Goal: Answer question/provide support

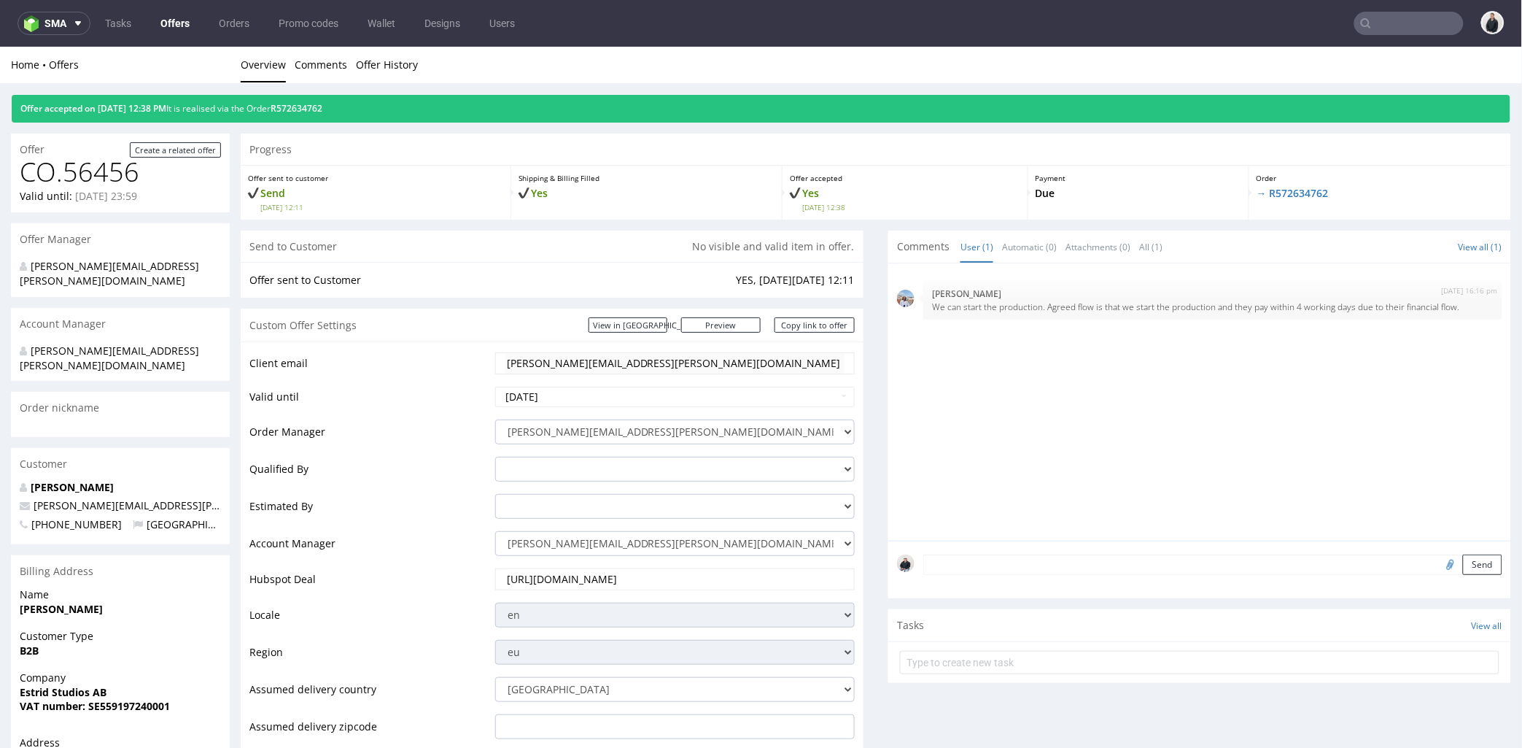
click at [1398, 25] on input "text" at bounding box center [1409, 23] width 109 height 23
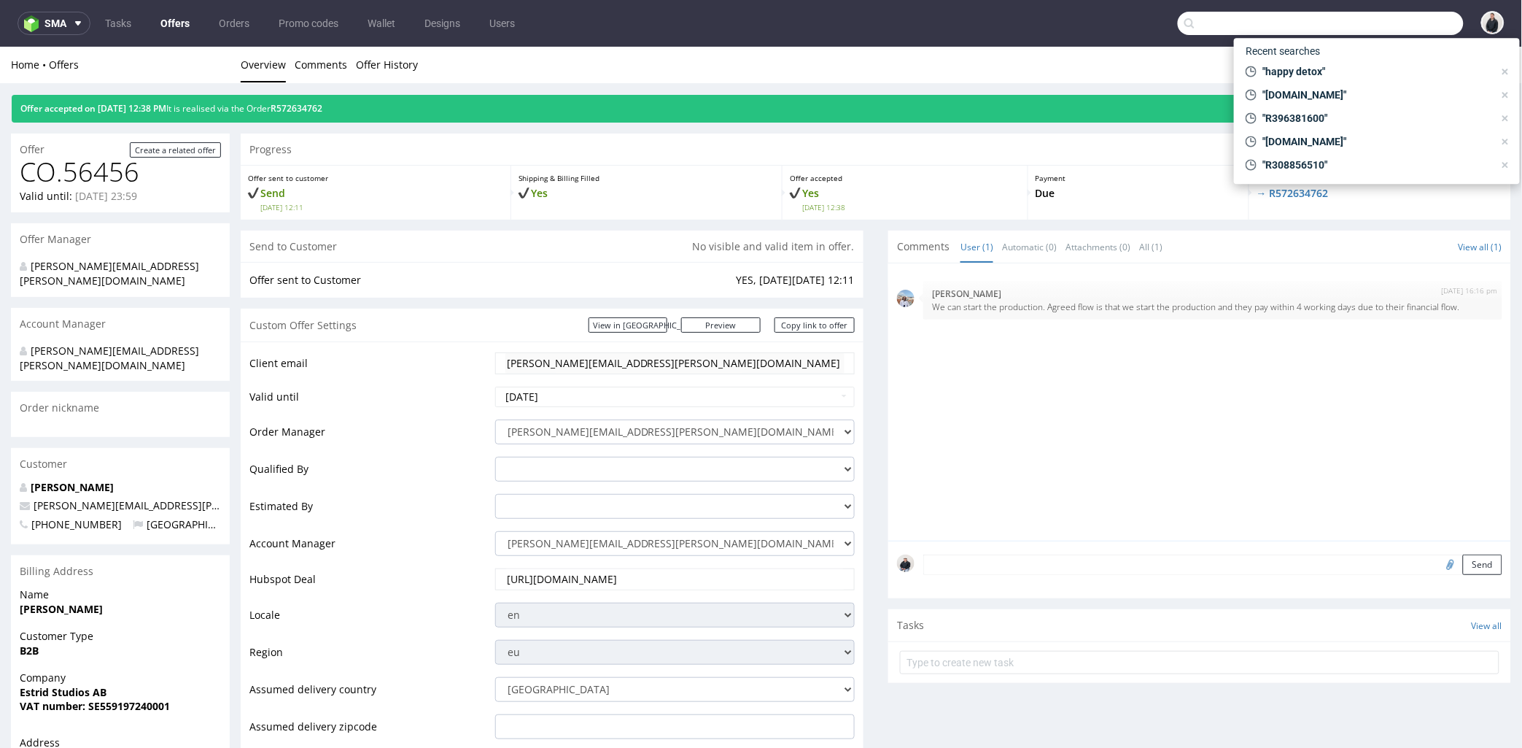
paste input "legacyofmorocco.ro"
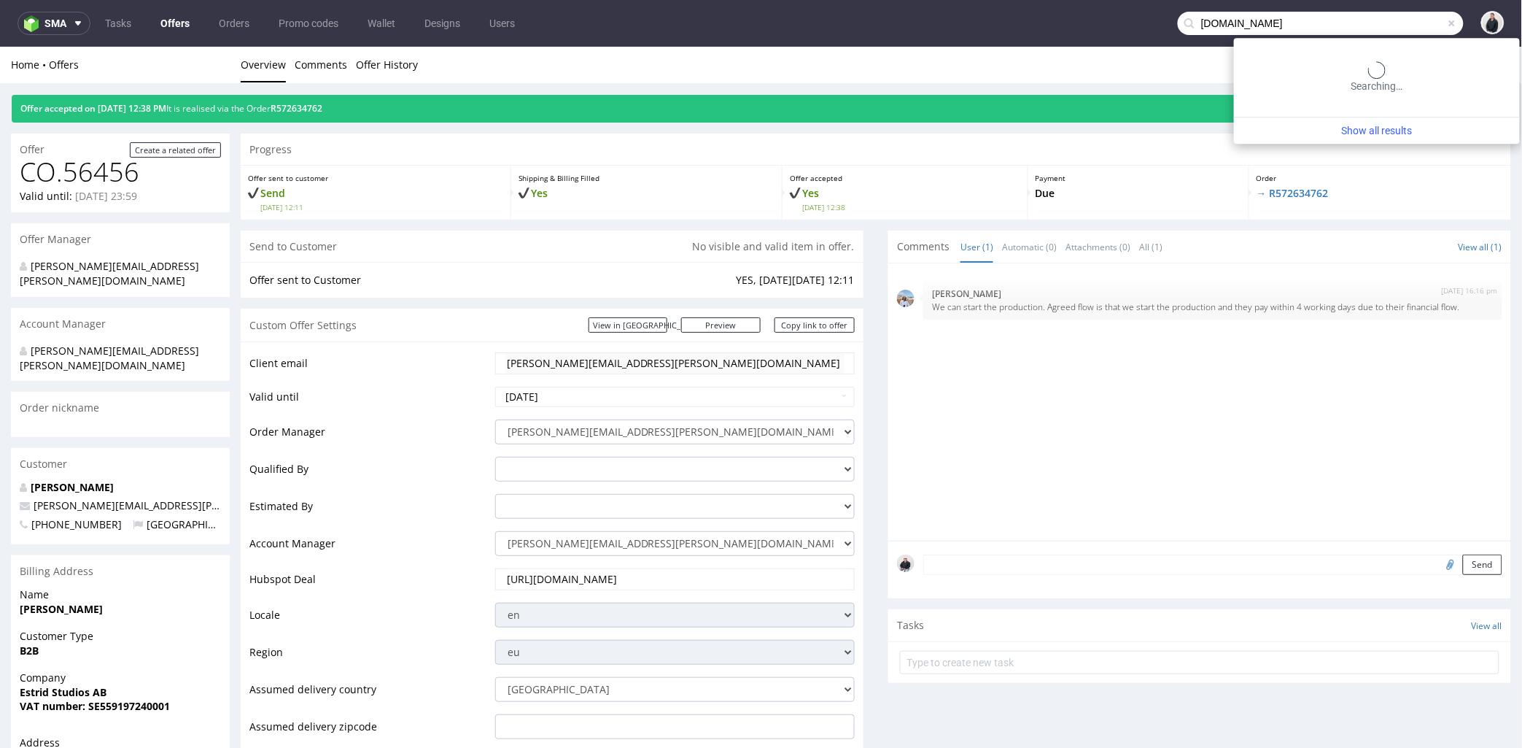
type input "legacyofmorocco.ro"
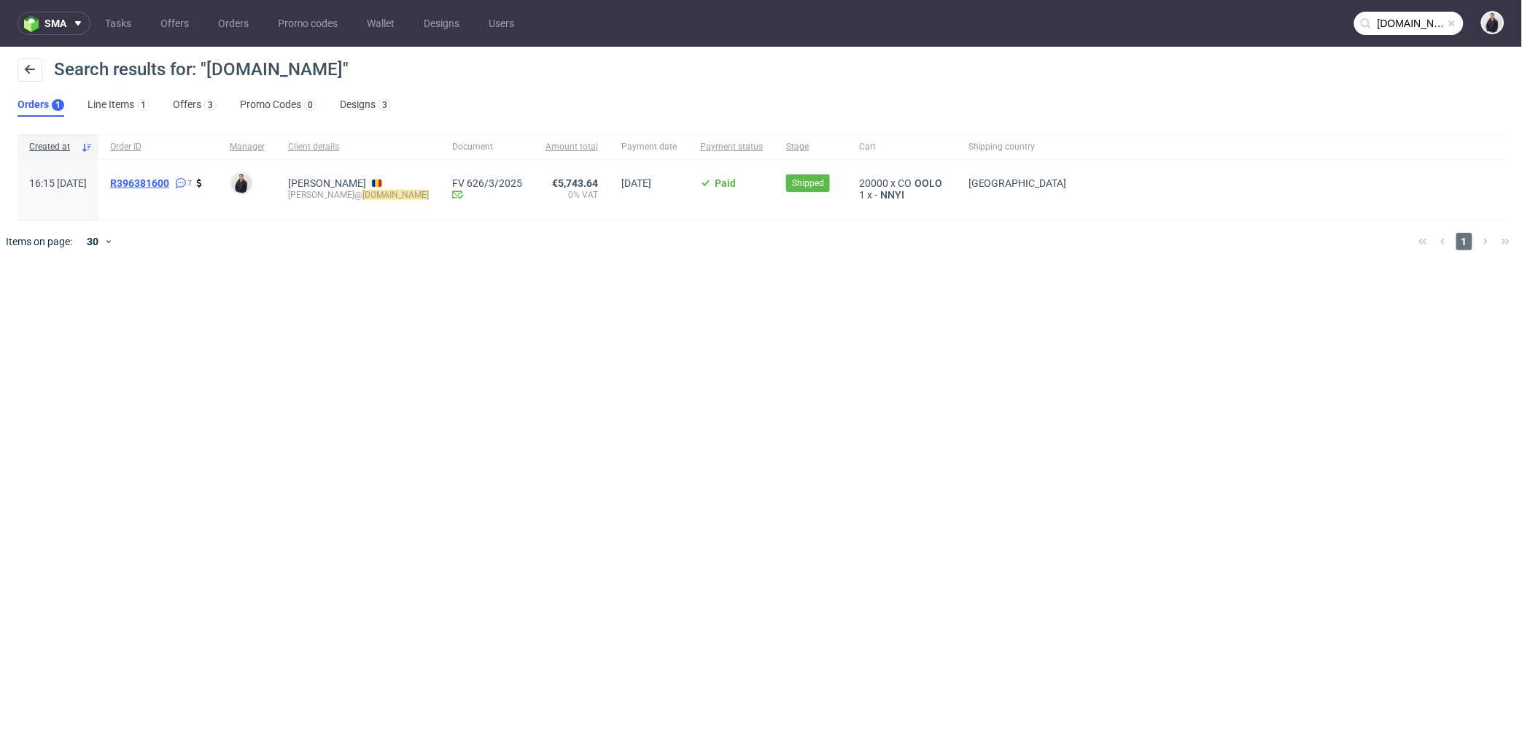
click at [169, 180] on span "R396381600" at bounding box center [139, 183] width 59 height 12
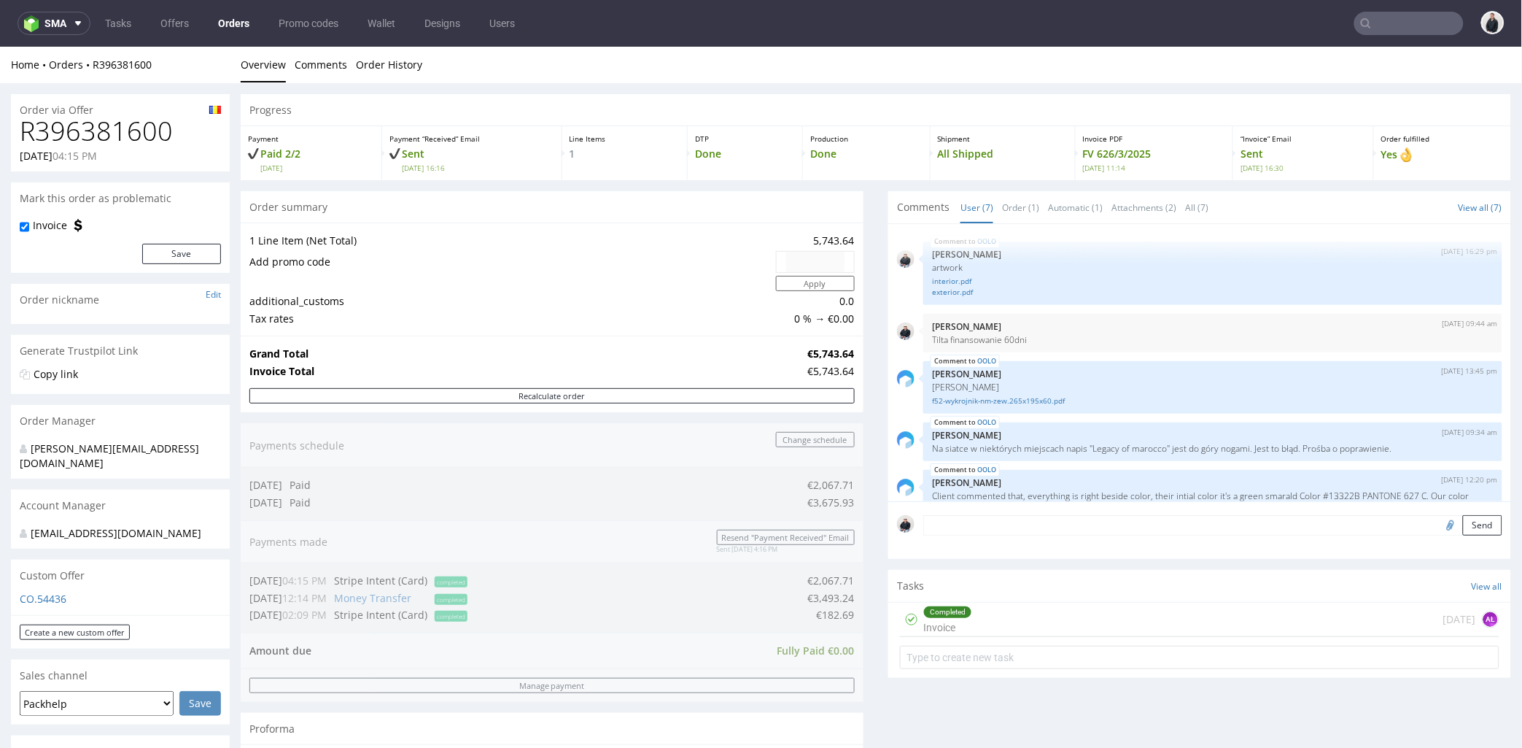
scroll to position [81, 0]
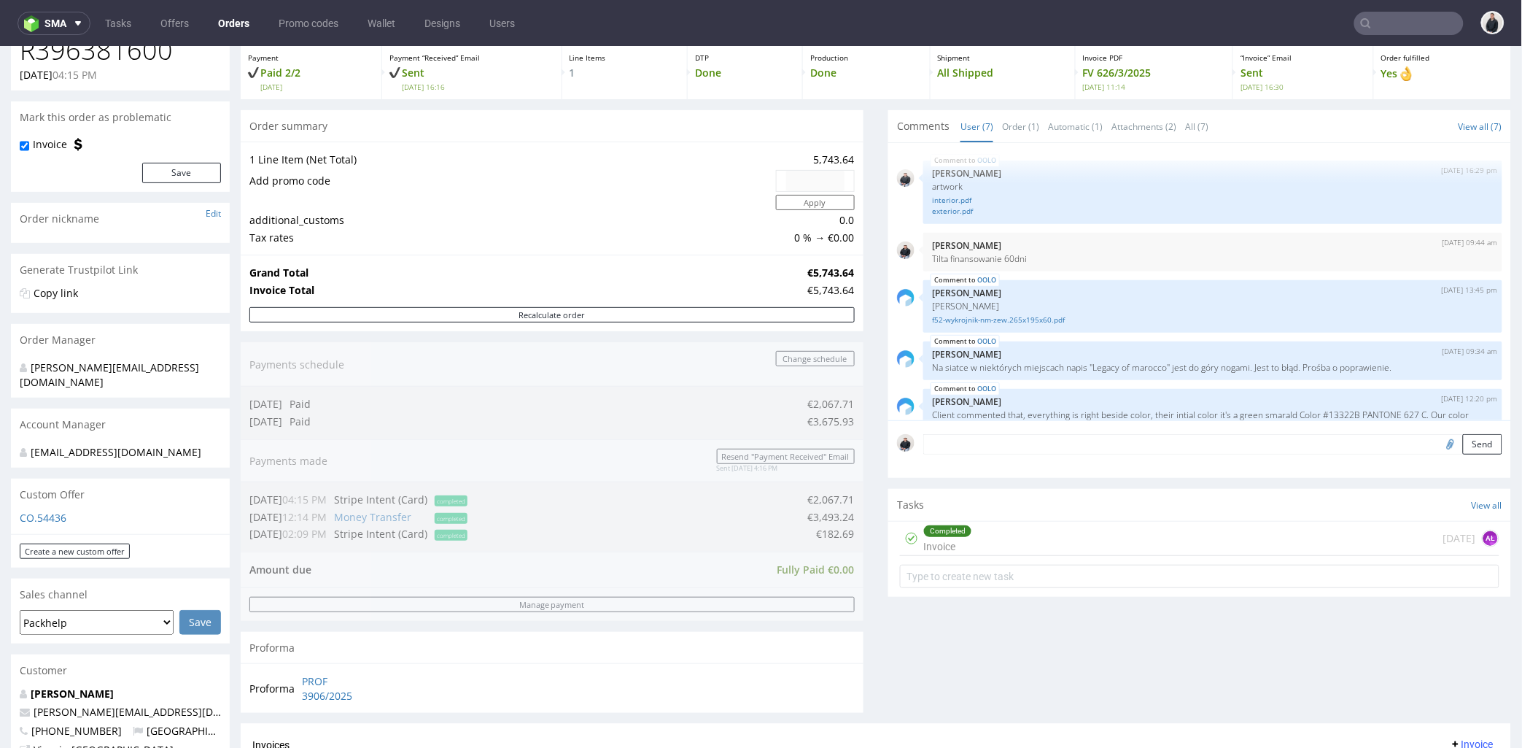
click at [44, 493] on div "Custom Offer" at bounding box center [120, 494] width 219 height 32
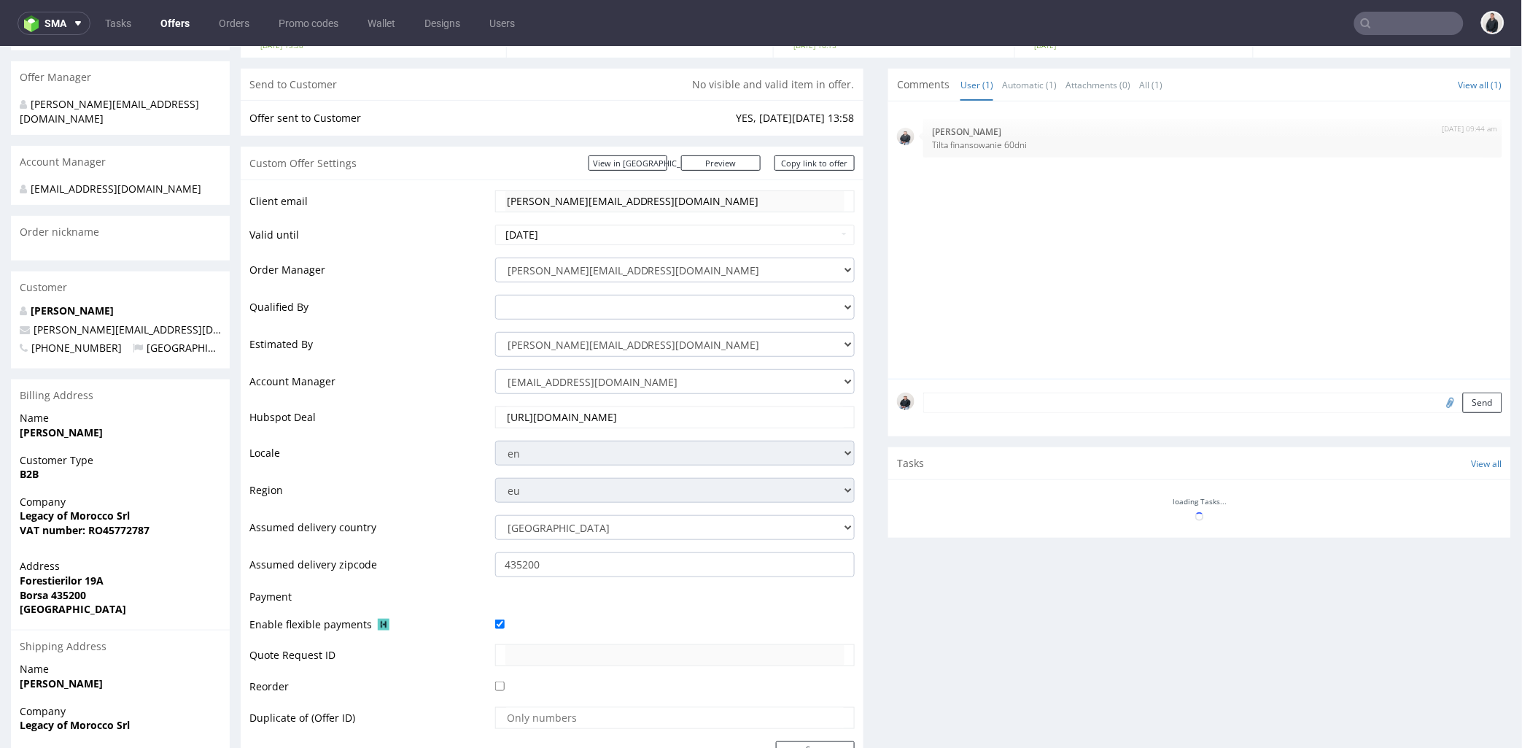
scroll to position [324, 0]
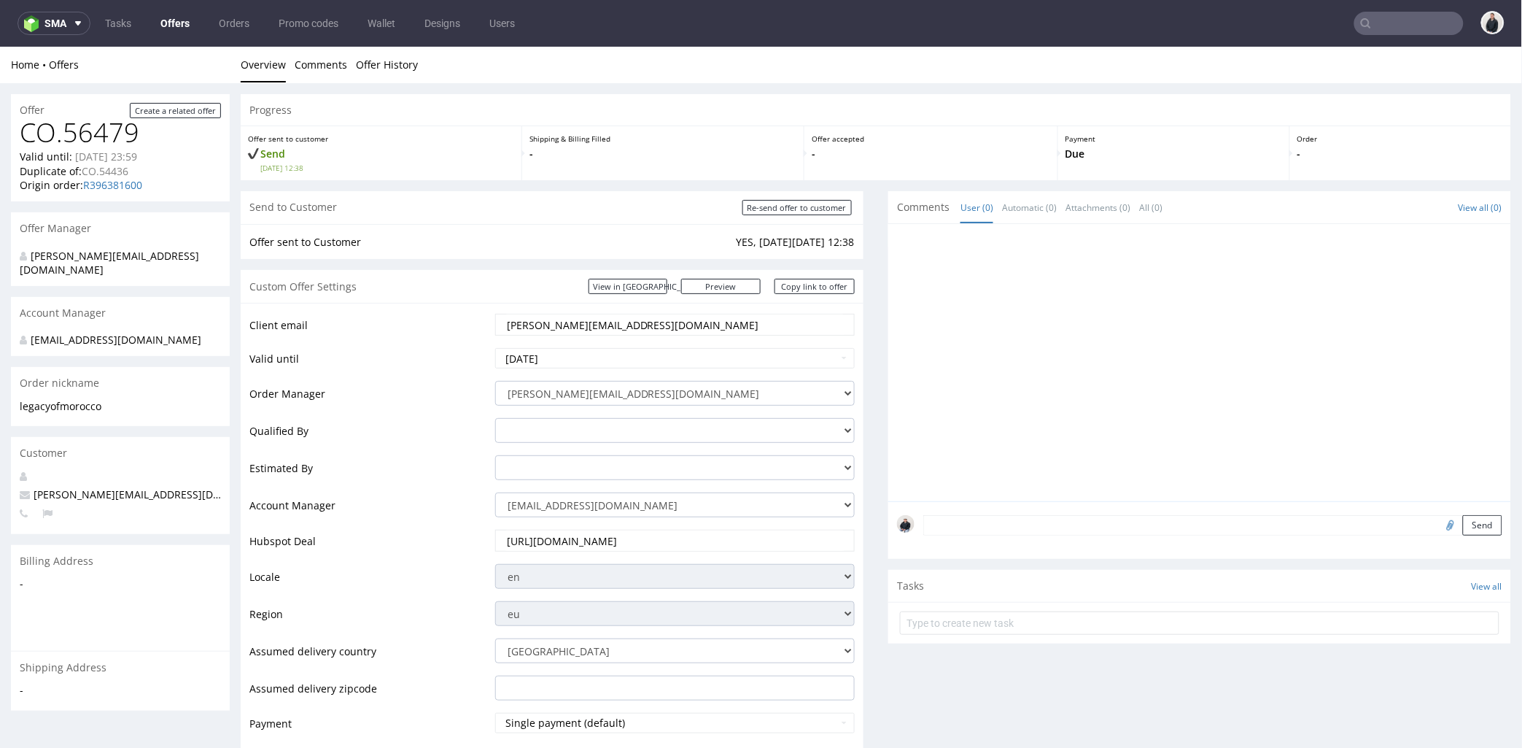
drag, startPoint x: 673, startPoint y: 322, endPoint x: 433, endPoint y: 316, distance: 239.4
click at [433, 316] on tr "Client email [PERSON_NAME][EMAIL_ADDRESS][DOMAIN_NAME]" at bounding box center [551, 328] width 605 height 34
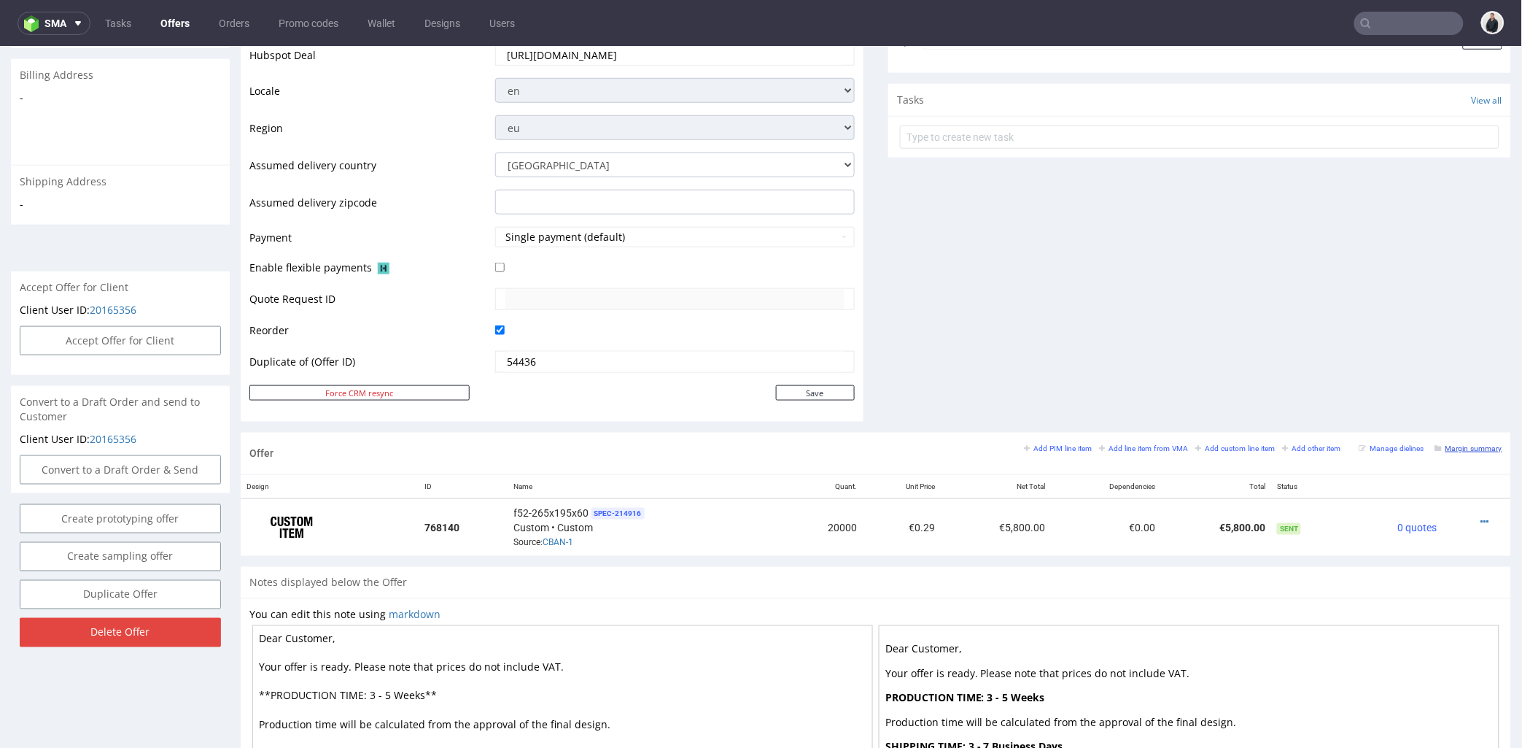
click at [1436, 445] on small "Margin summary" at bounding box center [1469, 448] width 67 height 8
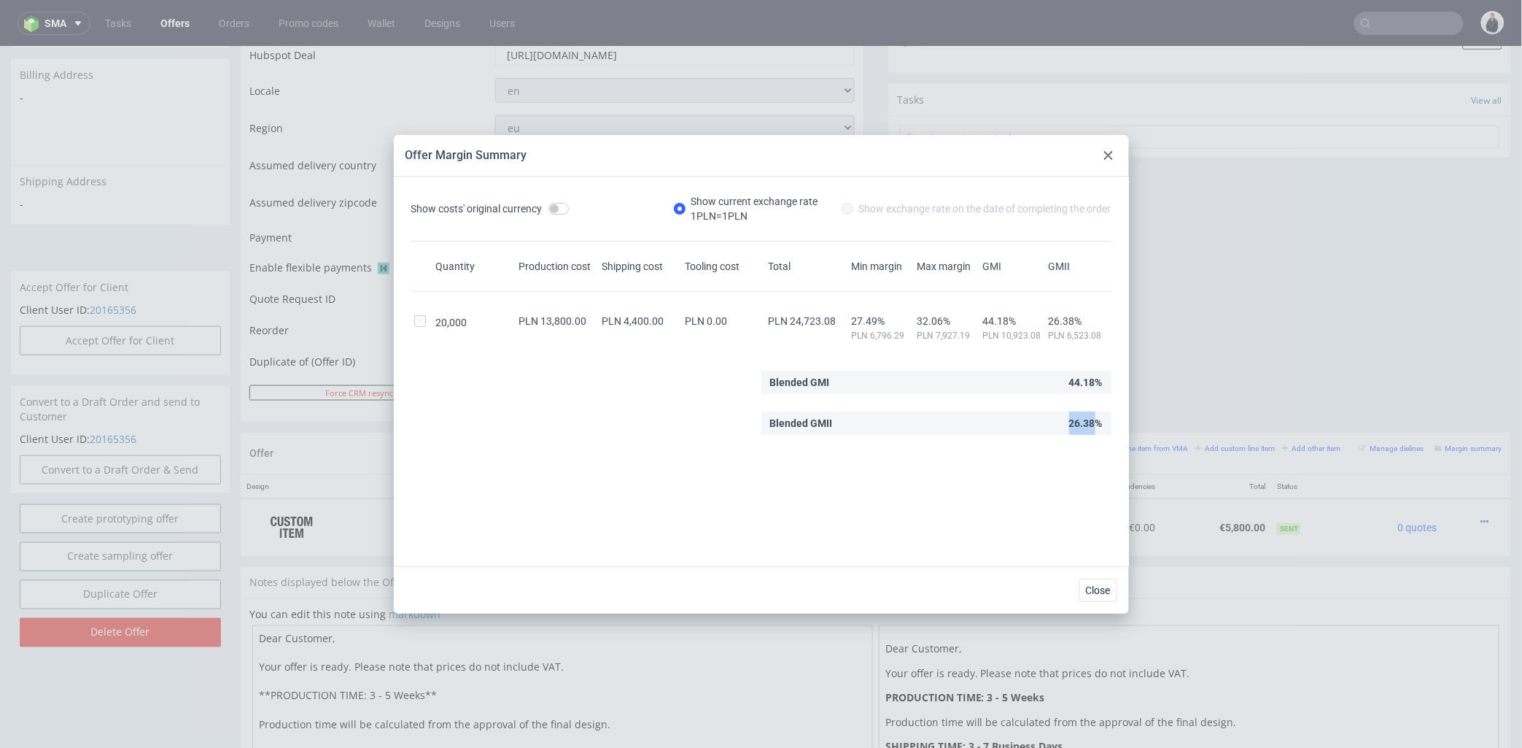
drag, startPoint x: 1071, startPoint y: 420, endPoint x: 1085, endPoint y: 422, distance: 14.7
click at [1085, 422] on div "Blended GMII 26.38%" at bounding box center [937, 422] width 350 height 23
copy div "26.38"
click at [1110, 155] on icon at bounding box center [1108, 155] width 9 height 9
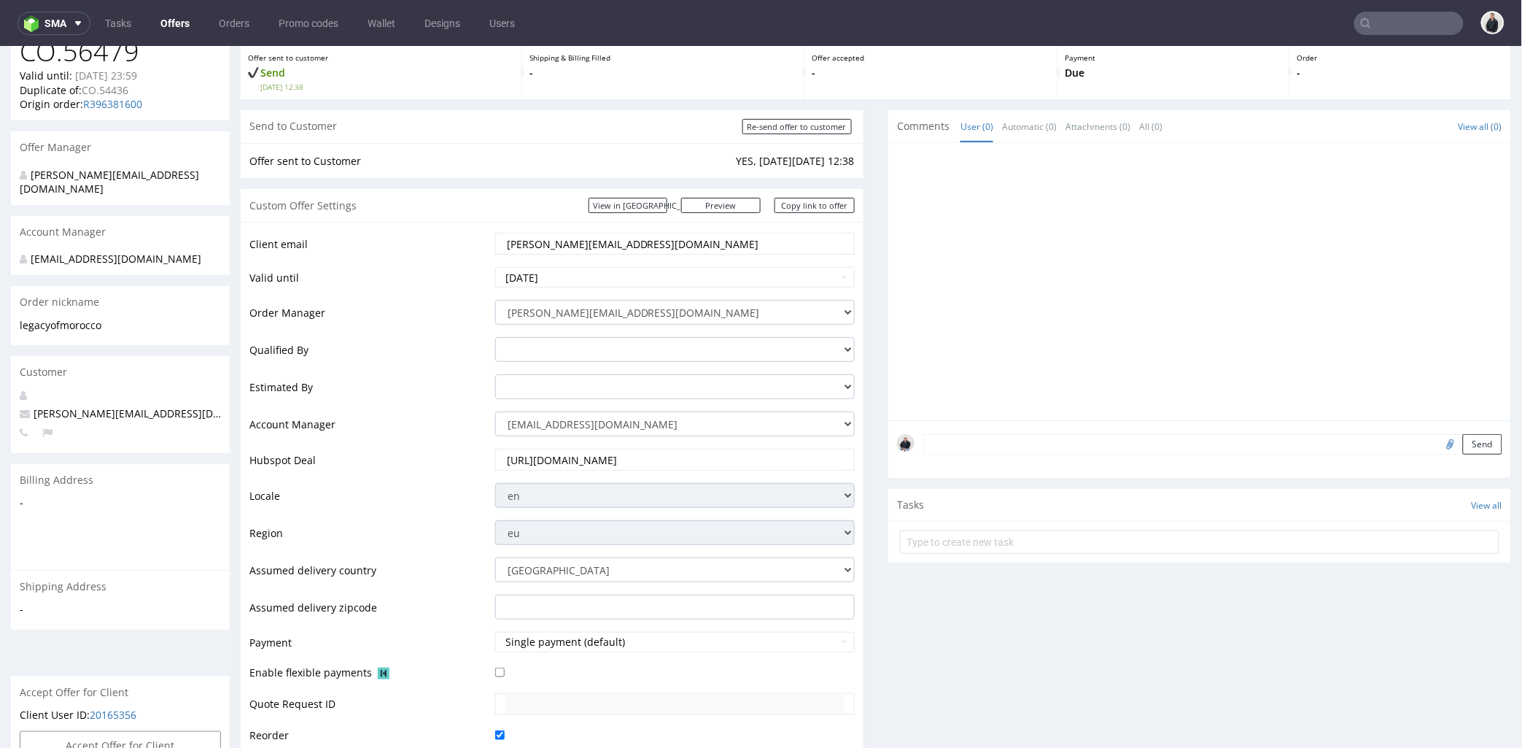
scroll to position [0, 0]
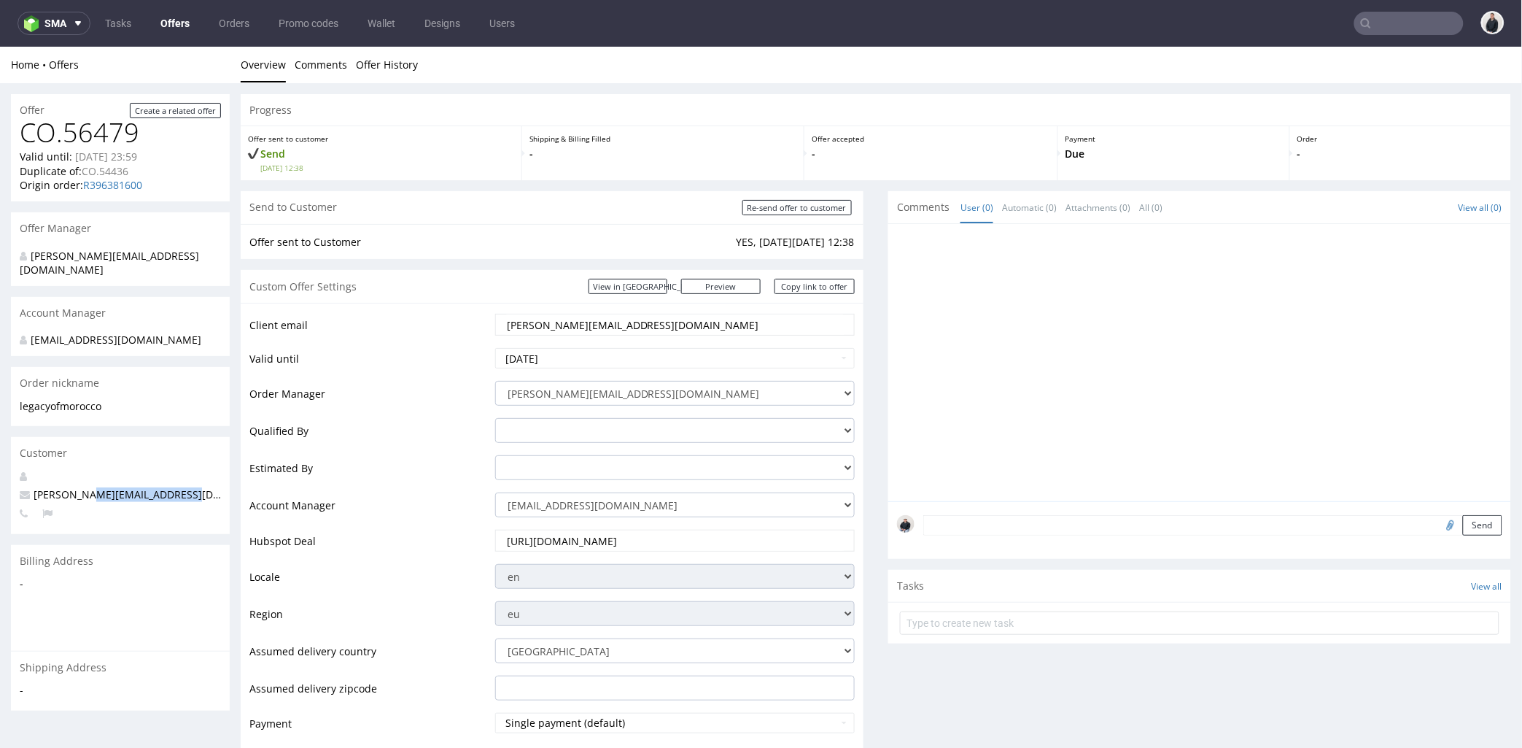
drag, startPoint x: 187, startPoint y: 483, endPoint x: 86, endPoint y: 477, distance: 101.6
click at [86, 487] on p "[PERSON_NAME][EMAIL_ADDRESS][DOMAIN_NAME]" at bounding box center [120, 494] width 201 height 15
copy span "[DOMAIN_NAME]"
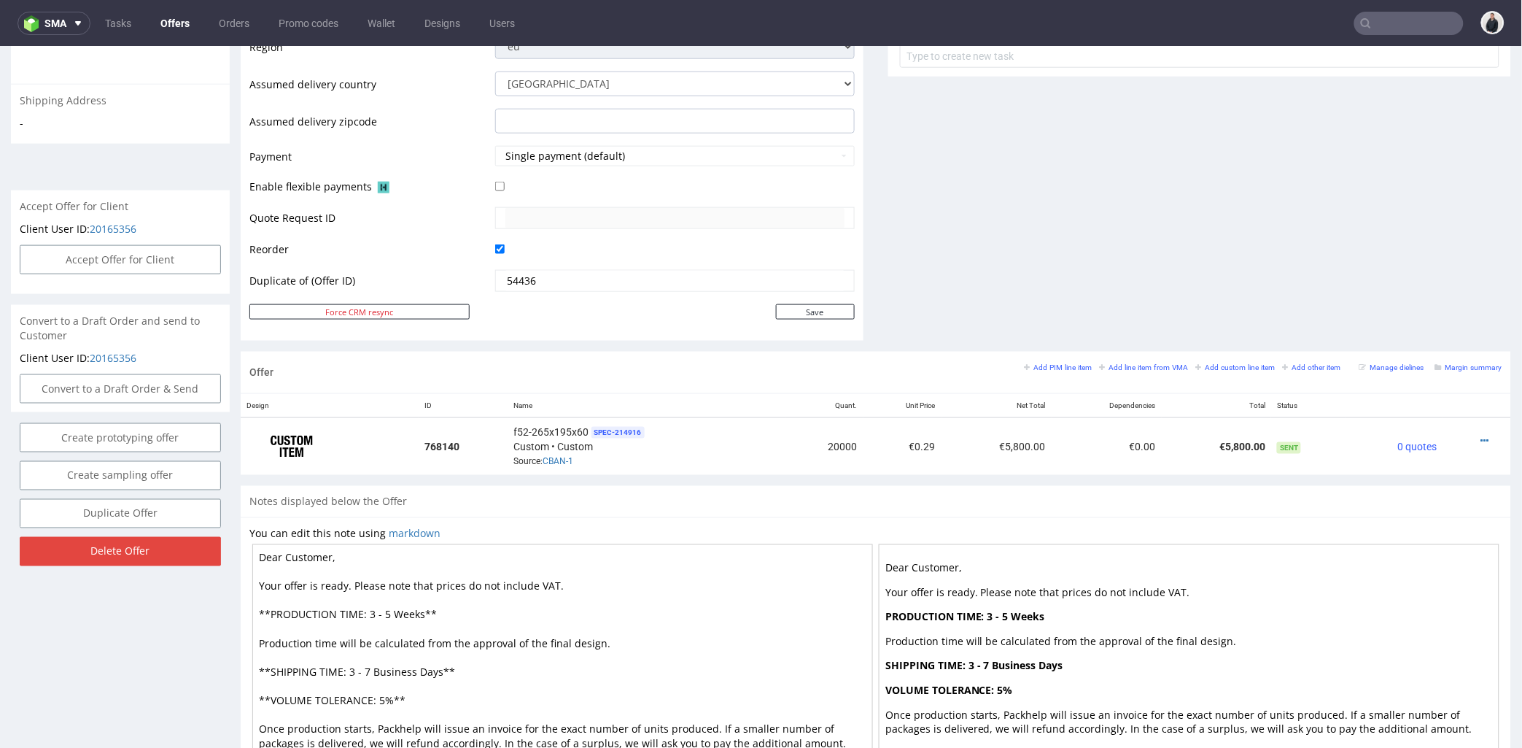
scroll to position [675, 0]
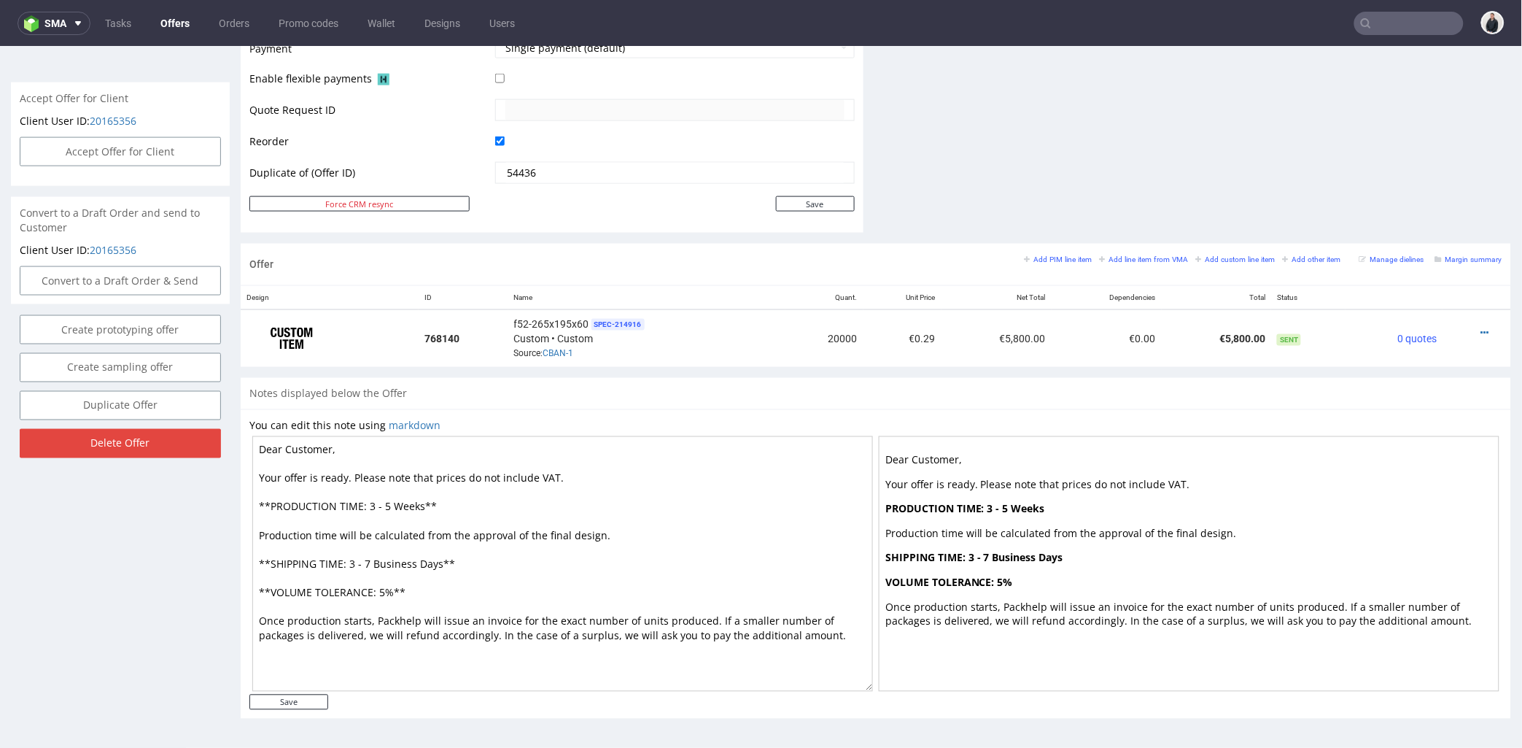
drag, startPoint x: 368, startPoint y: 505, endPoint x: 385, endPoint y: 505, distance: 16.8
click at [385, 505] on textarea "Dear Customer, Your offer is ready. Please note that prices do not include VAT.…" at bounding box center [562, 562] width 621 height 255
type textarea "Dear Customer, Your offer is ready. Please note that prices do not include VAT.…"
click at [294, 704] on input "Save" at bounding box center [288, 701] width 79 height 15
type input "In progress..."
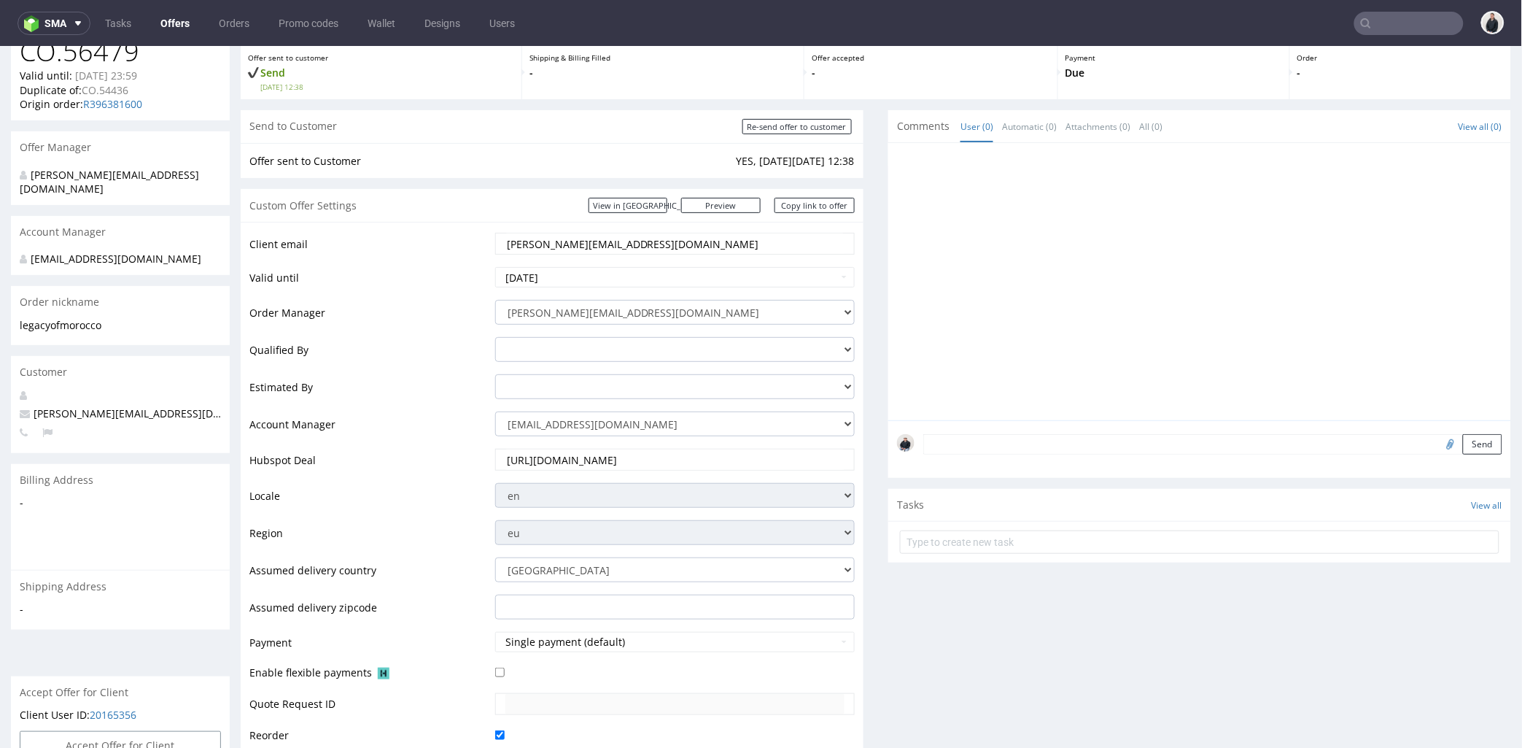
scroll to position [0, 0]
